Goal: Navigation & Orientation: Find specific page/section

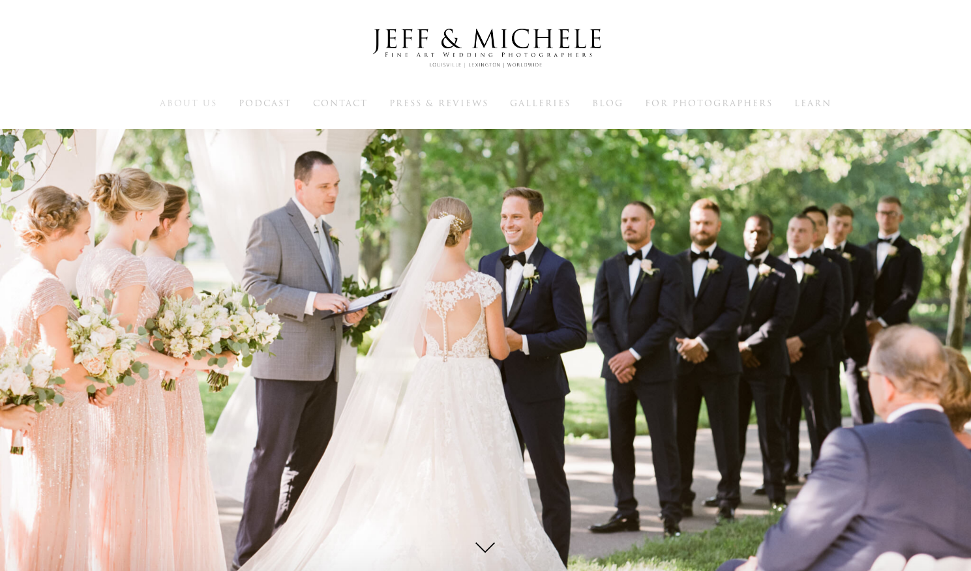
click at [207, 102] on span "About Us" at bounding box center [188, 103] width 57 height 12
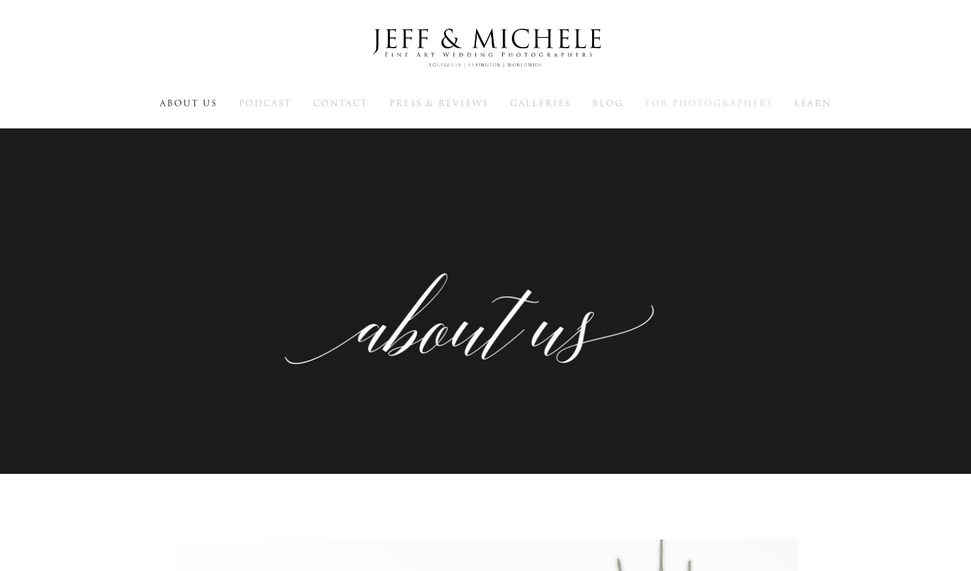
click at [737, 100] on span "For Photographers" at bounding box center [709, 103] width 128 height 12
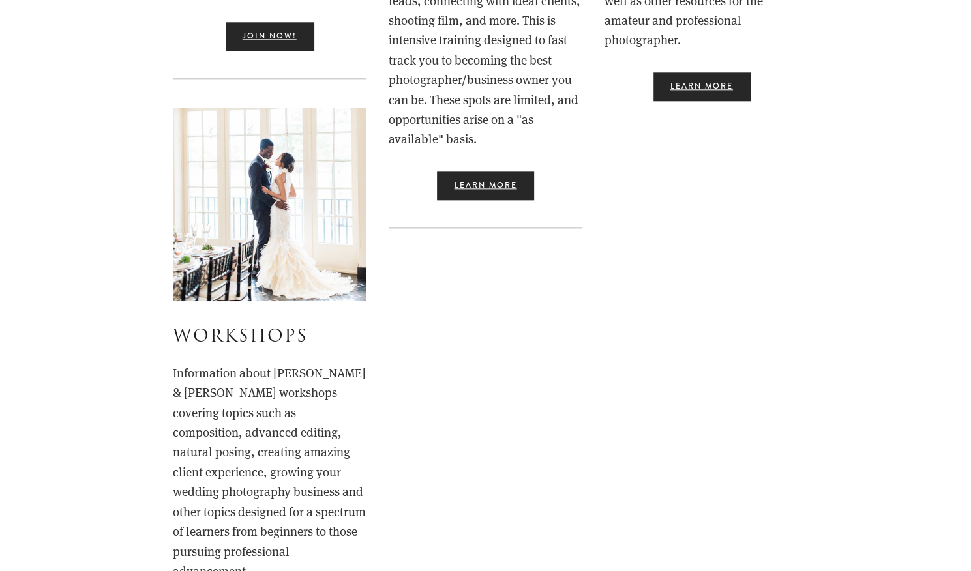
scroll to position [1029, 0]
